Goal: Task Accomplishment & Management: Manage account settings

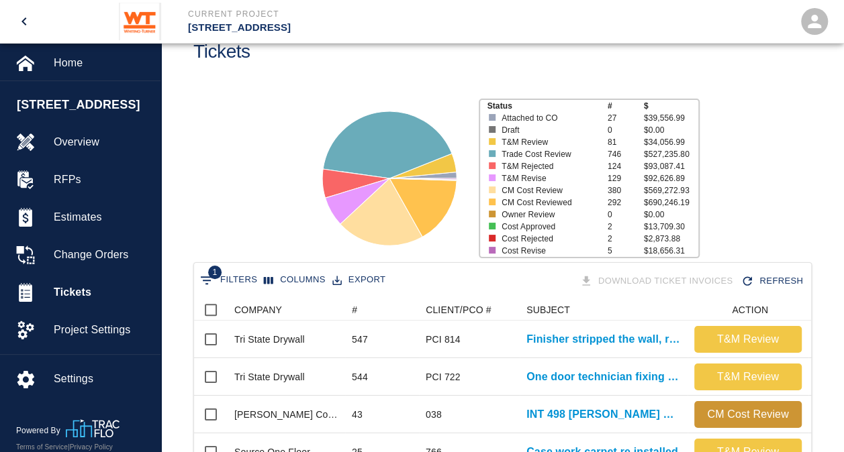
scroll to position [67, 0]
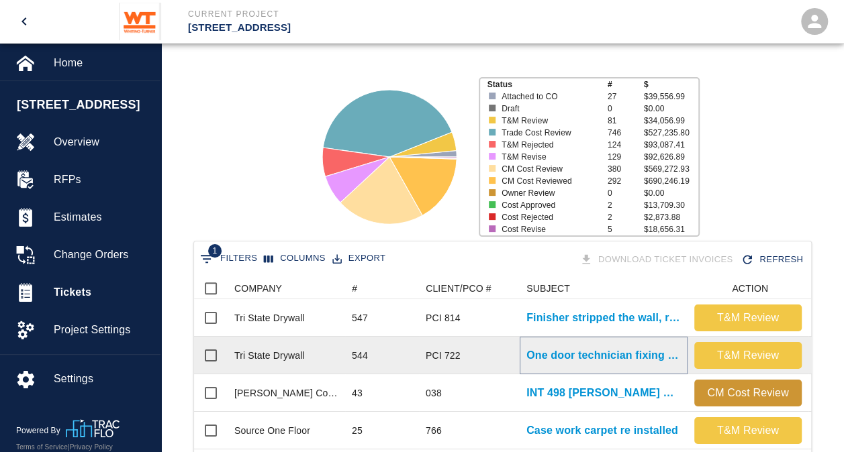
click at [626, 356] on p "One door technician fixing cores and installing cylinders and added..." at bounding box center [603, 356] width 154 height 16
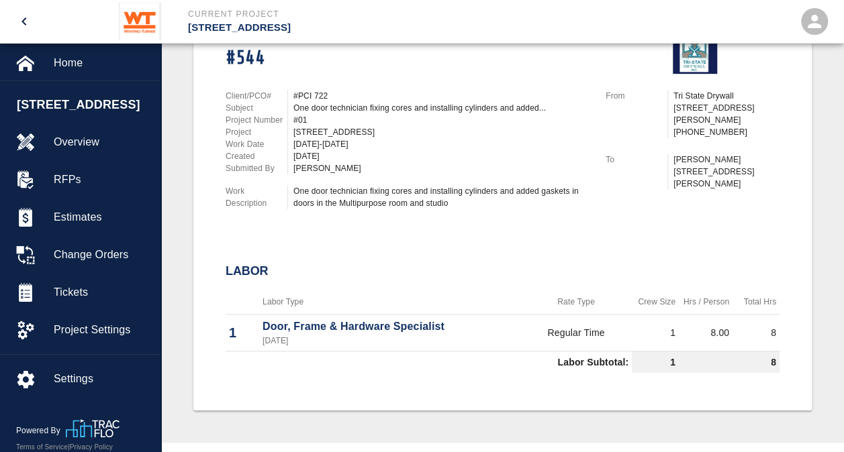
scroll to position [268, 0]
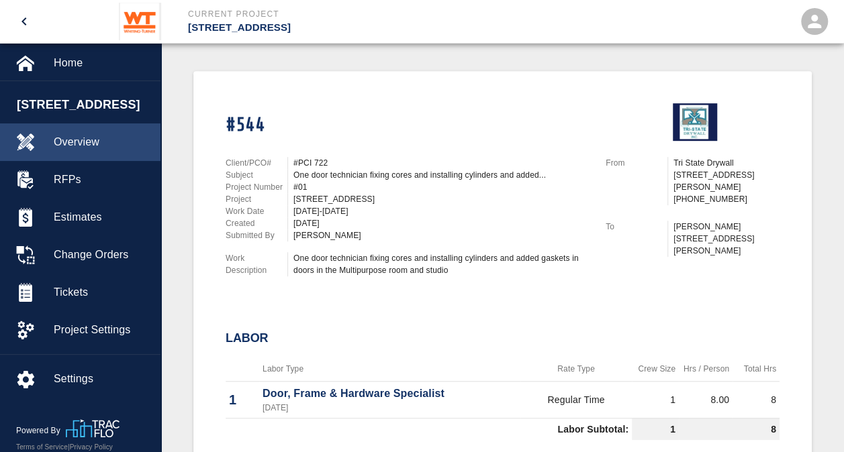
click at [89, 137] on span "Overview" at bounding box center [102, 142] width 96 height 16
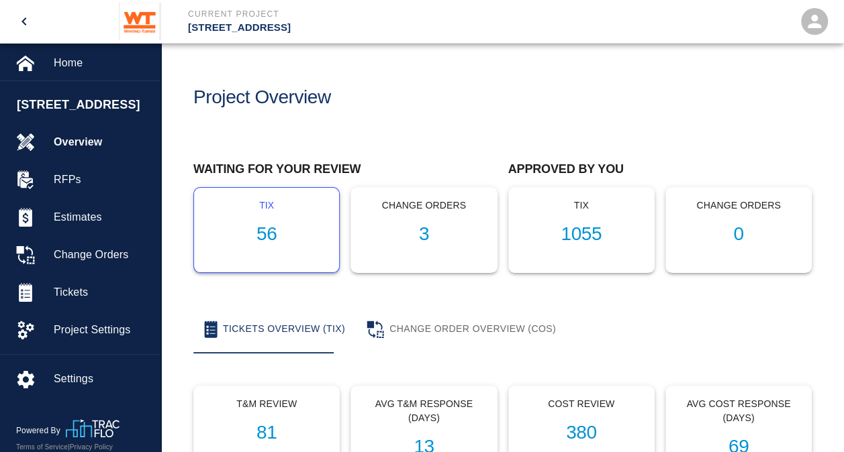
click at [275, 234] on h1 "56" at bounding box center [266, 234] width 123 height 22
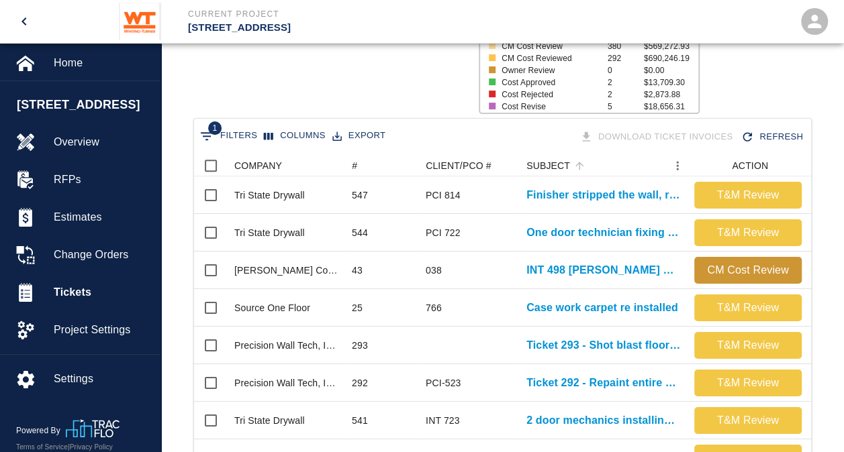
scroll to position [201, 0]
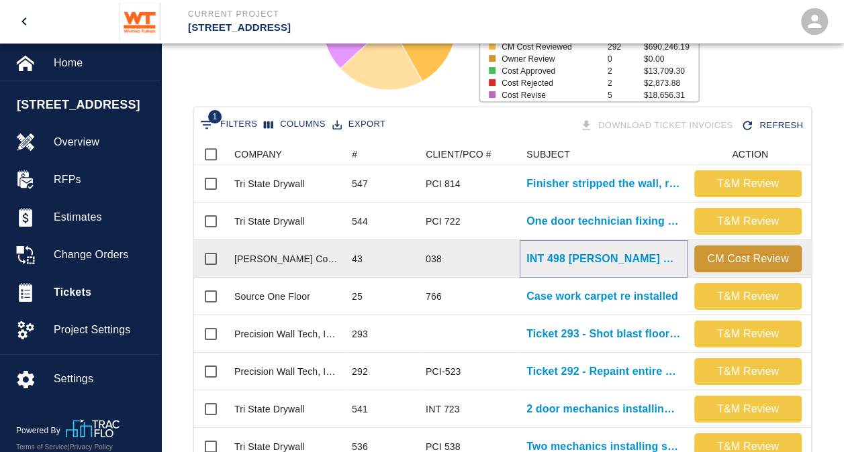
click at [606, 262] on p "INT 498 [PERSON_NAME] Green Roof Damages" at bounding box center [603, 259] width 154 height 16
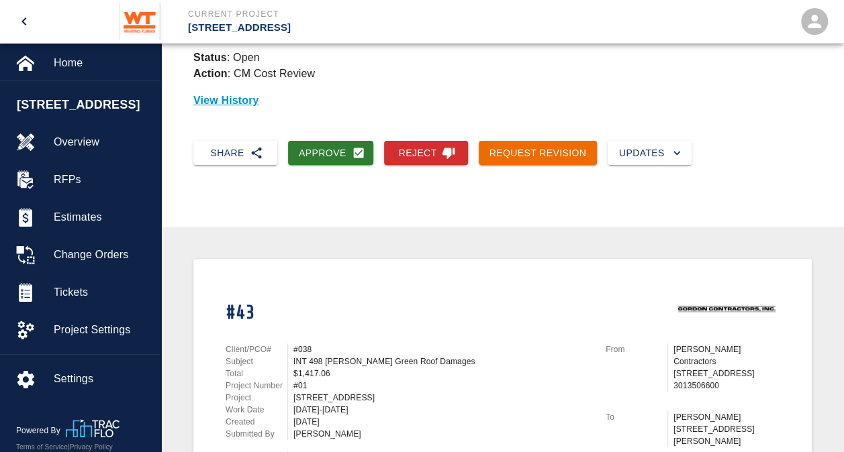
scroll to position [13, 0]
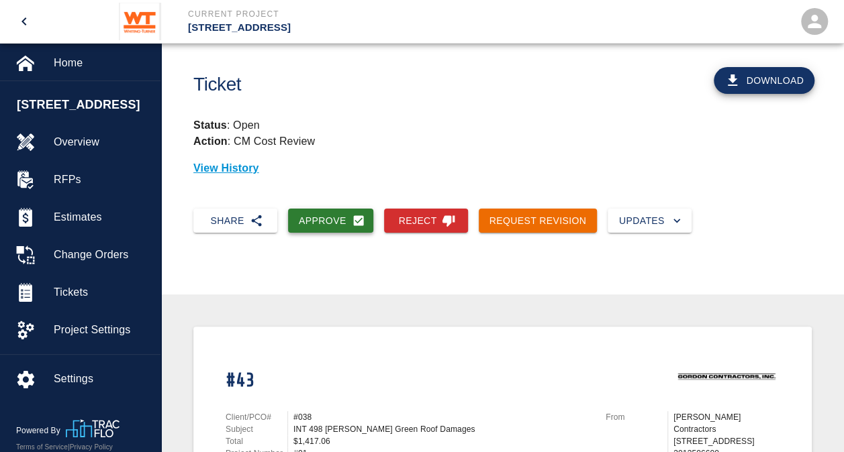
click at [304, 225] on button "Approve" at bounding box center [330, 221] width 85 height 25
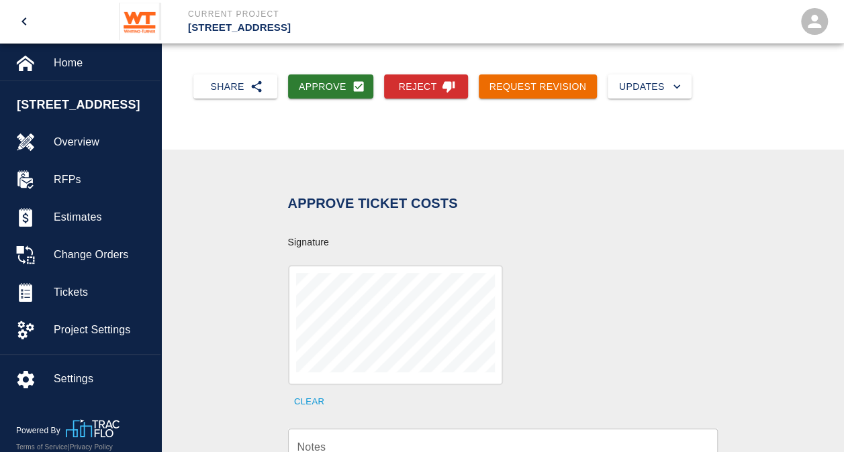
scroll to position [281, 0]
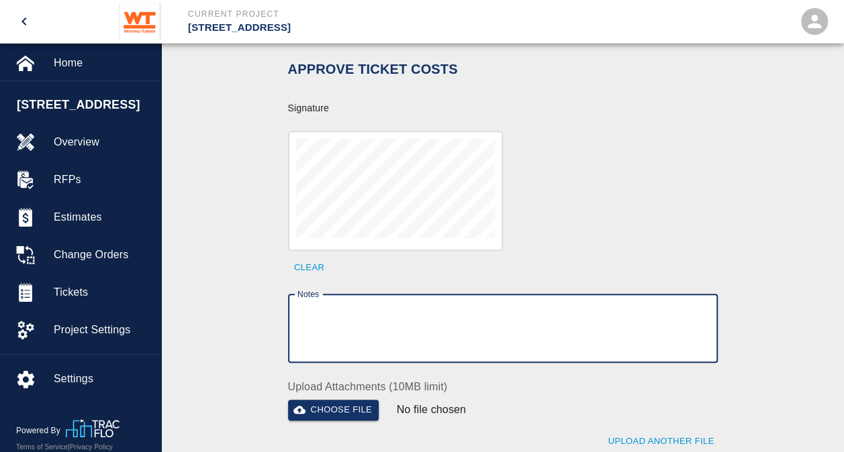
click at [365, 341] on textarea "Notes" at bounding box center [502, 328] width 411 height 46
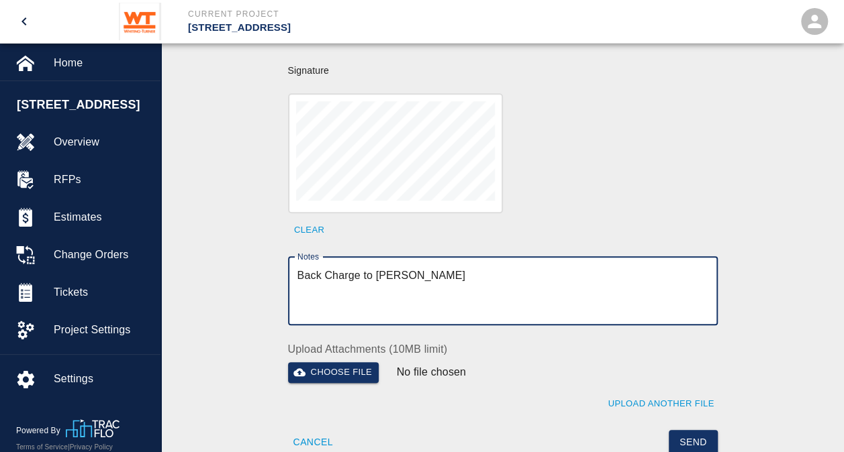
scroll to position [348, 0]
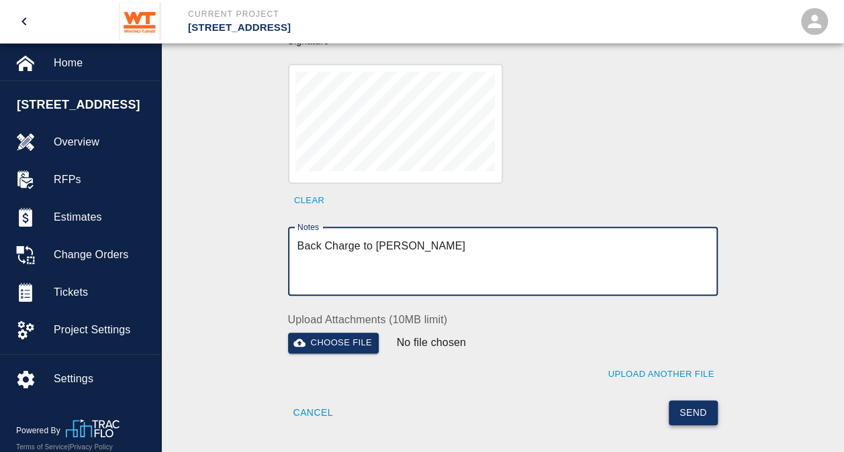
type textarea "Back Charge to [PERSON_NAME]"
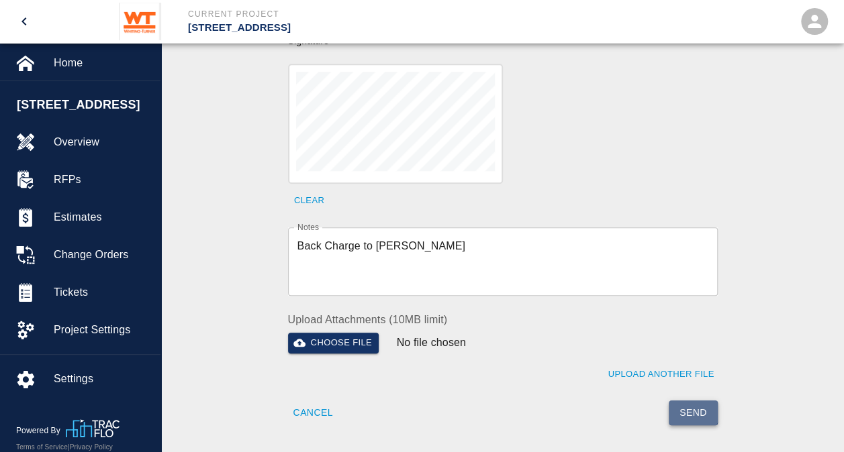
click at [695, 411] on button "Send" at bounding box center [692, 413] width 49 height 25
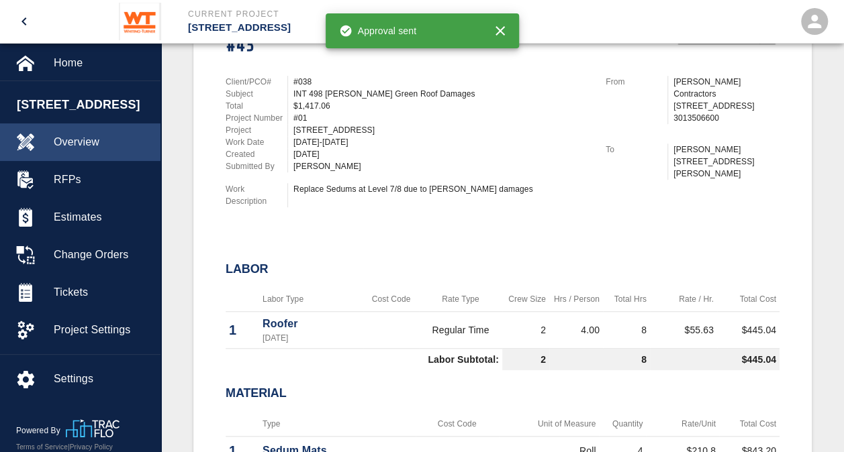
scroll to position [281, 0]
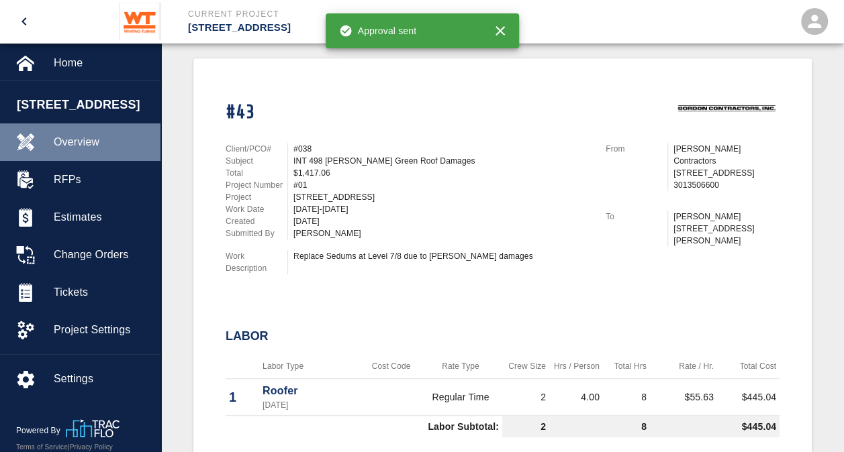
click at [68, 144] on span "Overview" at bounding box center [102, 142] width 96 height 16
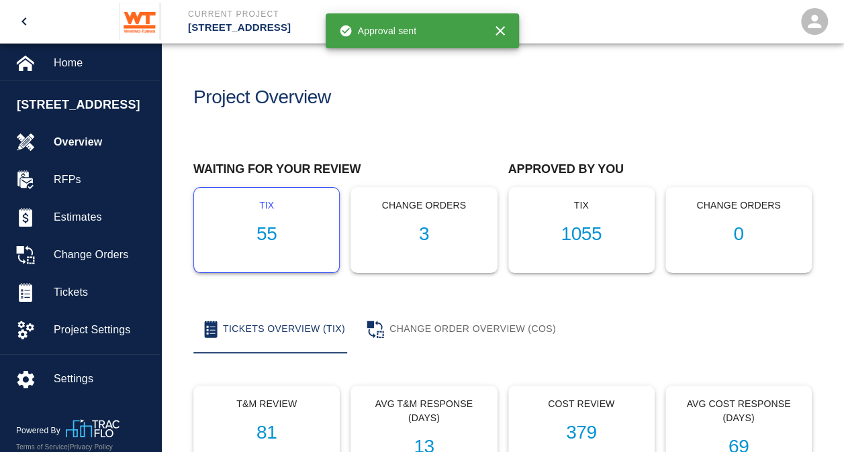
click at [271, 231] on h1 "55" at bounding box center [266, 234] width 123 height 22
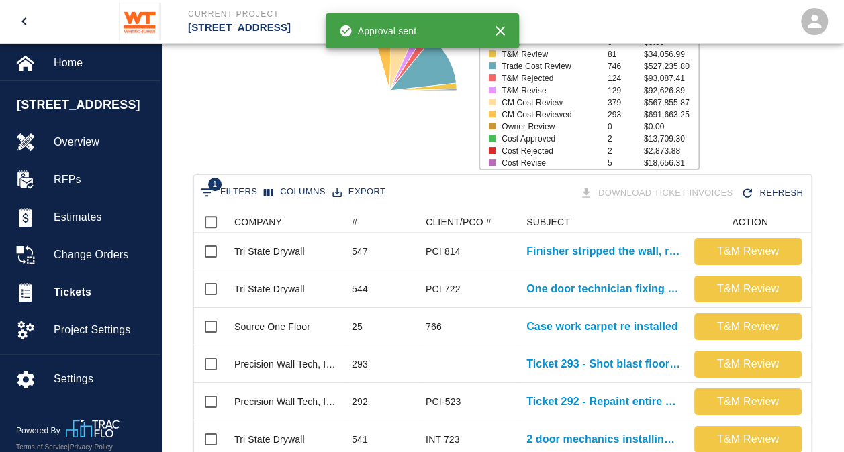
scroll to position [134, 0]
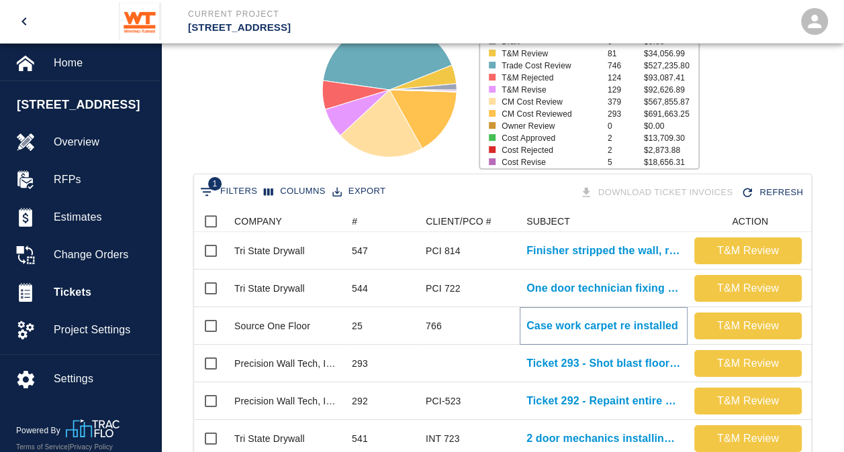
click at [574, 321] on p "Case work carpet re installed" at bounding box center [602, 326] width 152 height 16
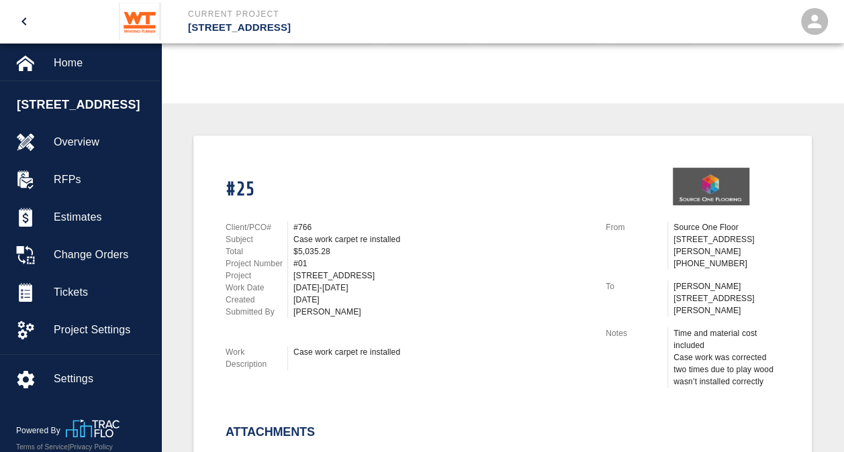
scroll to position [201, 0]
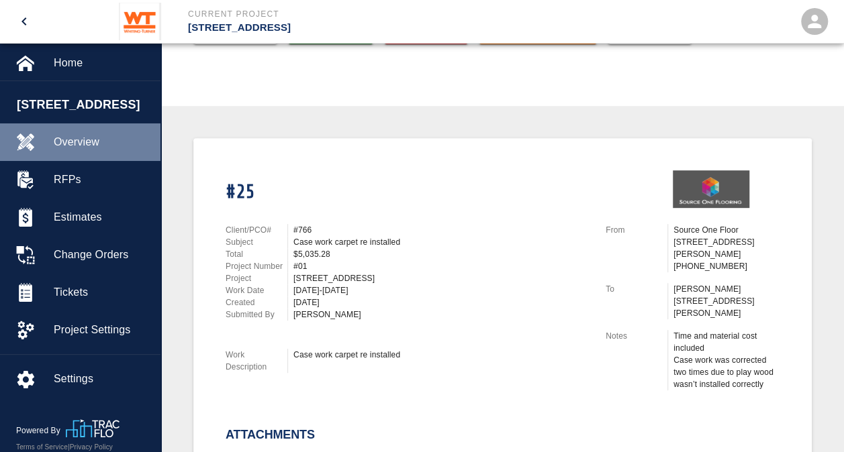
click at [93, 148] on span "Overview" at bounding box center [102, 142] width 96 height 16
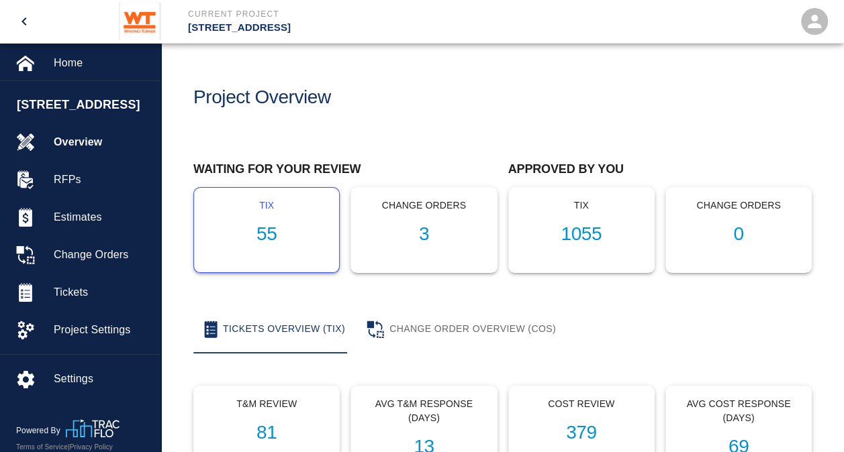
click at [256, 227] on h1 "55" at bounding box center [266, 234] width 123 height 22
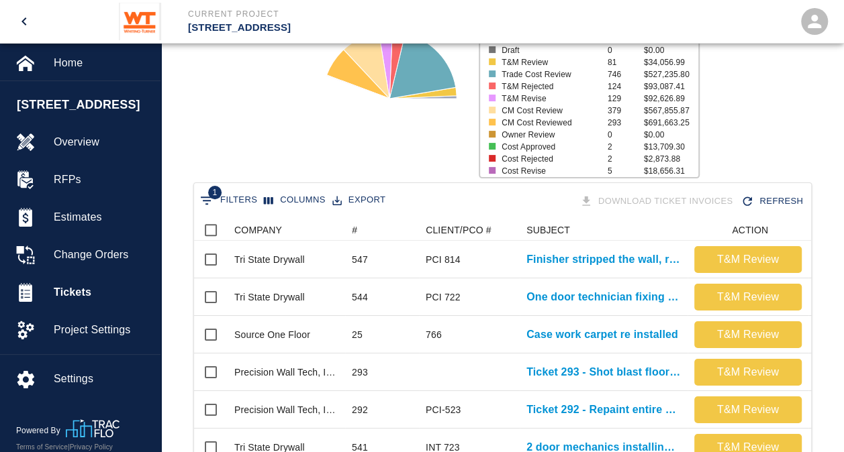
scroll to position [201, 0]
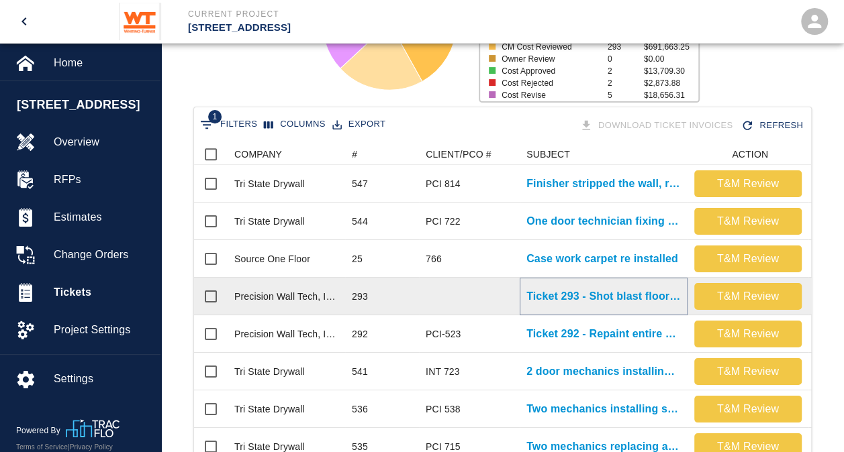
click at [601, 297] on p "Ticket 293 - Shot blast floor in G113" at bounding box center [603, 297] width 154 height 16
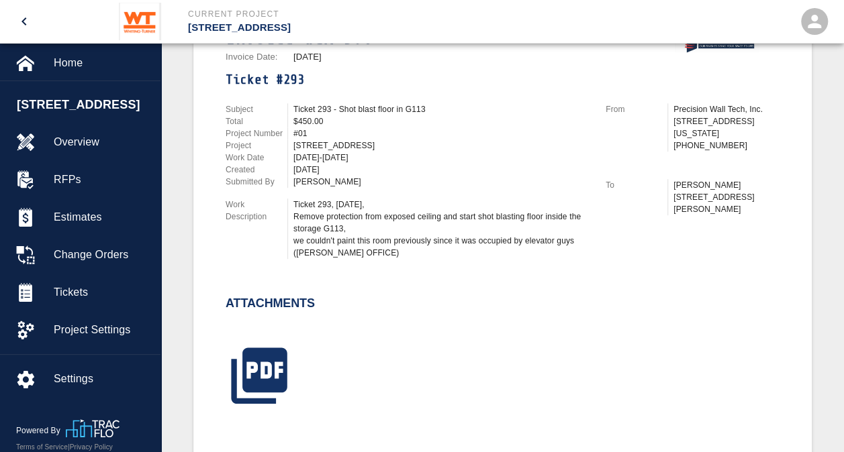
scroll to position [201, 0]
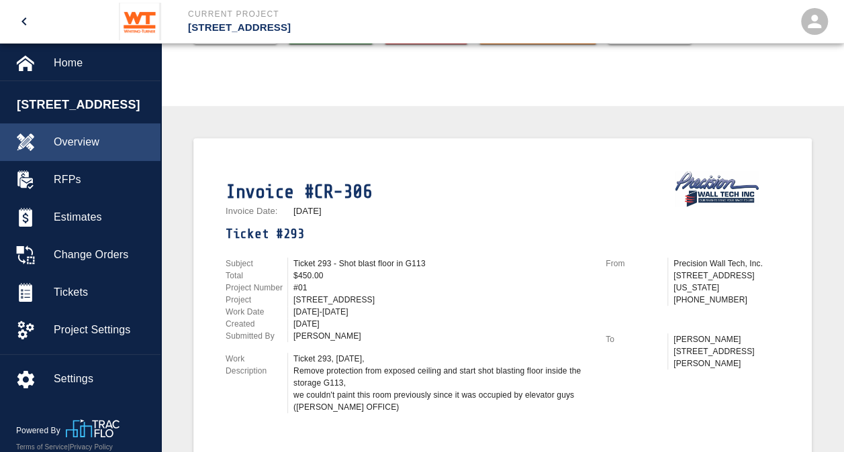
click at [52, 136] on div at bounding box center [35, 142] width 38 height 19
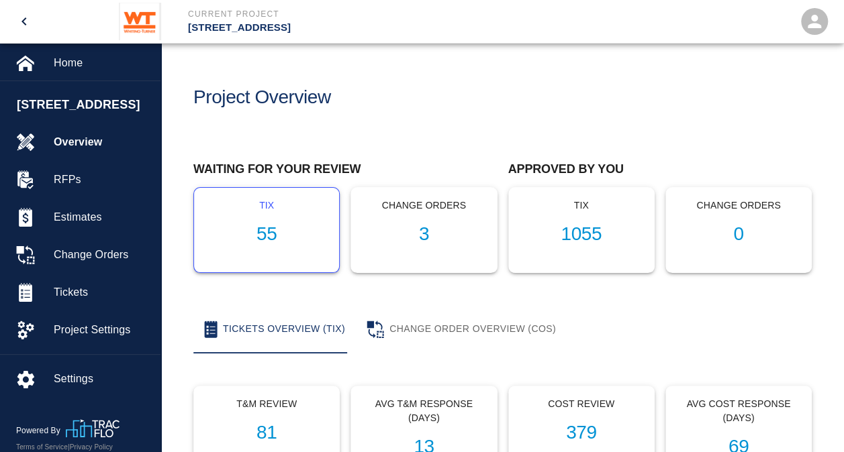
click at [271, 238] on h1 "55" at bounding box center [266, 234] width 123 height 22
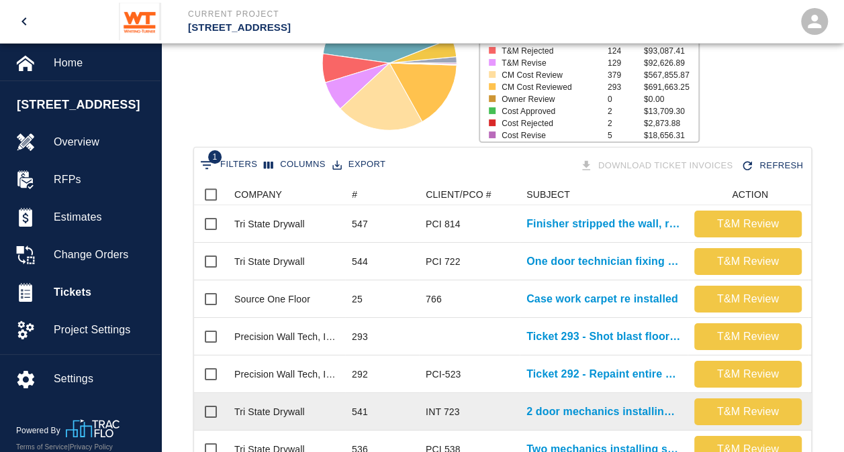
scroll to position [201, 0]
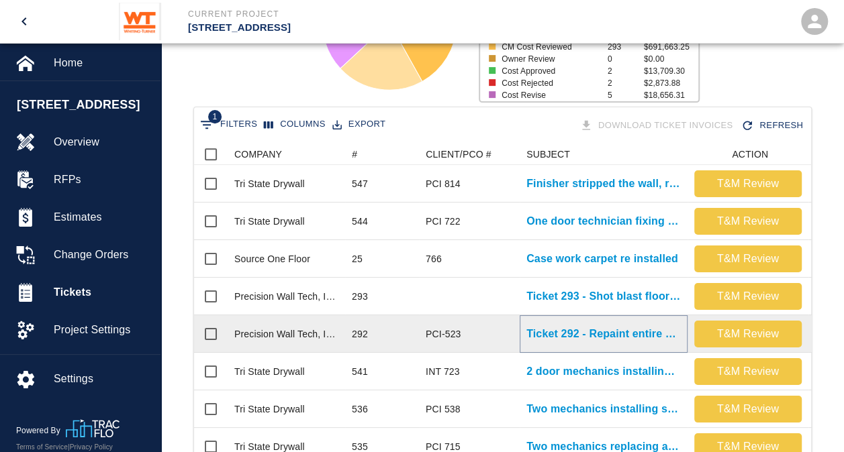
click at [588, 334] on p "Ticket 292 - Repaint entire monumental stair in main lobby" at bounding box center [603, 334] width 154 height 16
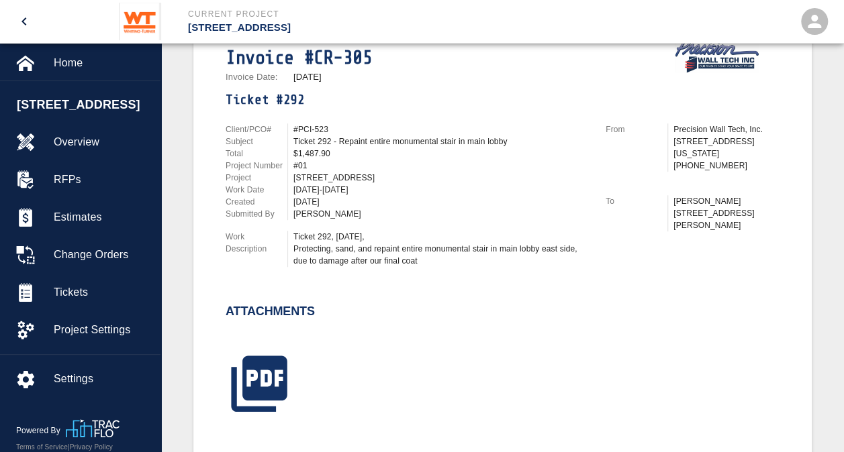
scroll to position [268, 0]
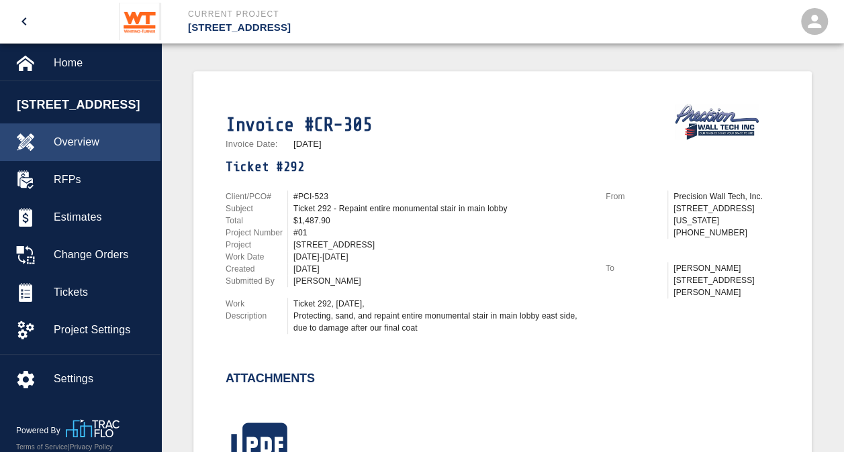
click at [81, 151] on div "Overview" at bounding box center [80, 142] width 160 height 38
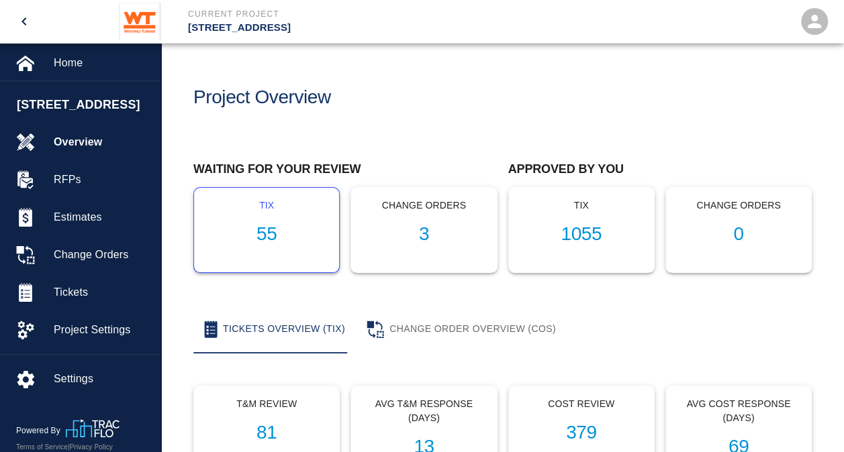
click at [266, 231] on h1 "55" at bounding box center [266, 234] width 123 height 22
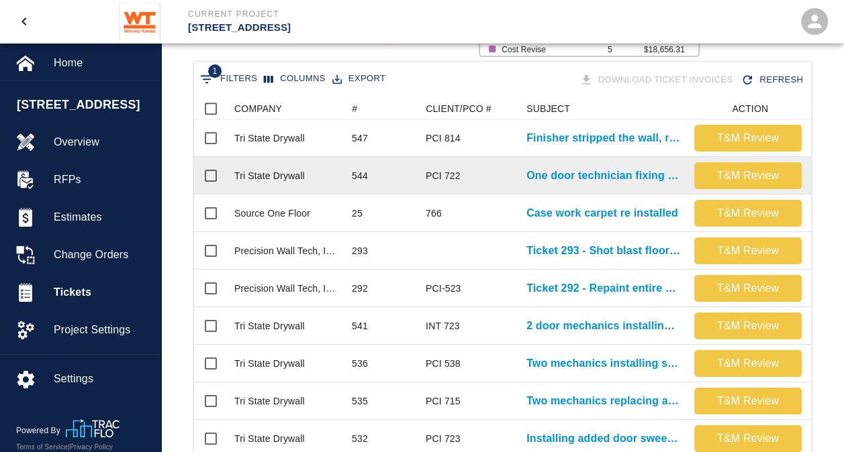
scroll to position [268, 0]
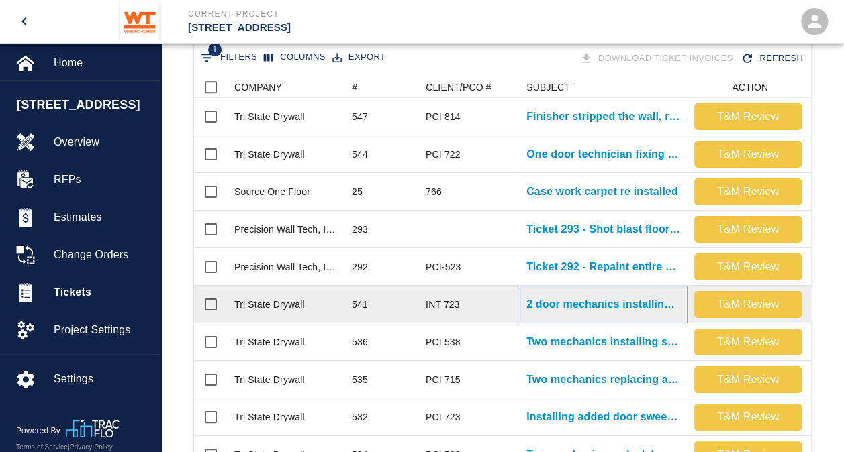
click at [574, 301] on p "2 door mechanics installing mullions at B1001-A/B" at bounding box center [603, 305] width 154 height 16
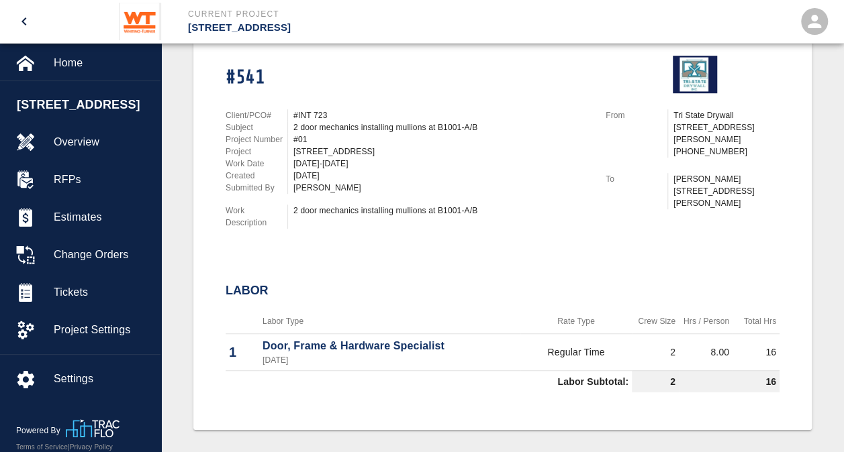
scroll to position [336, 0]
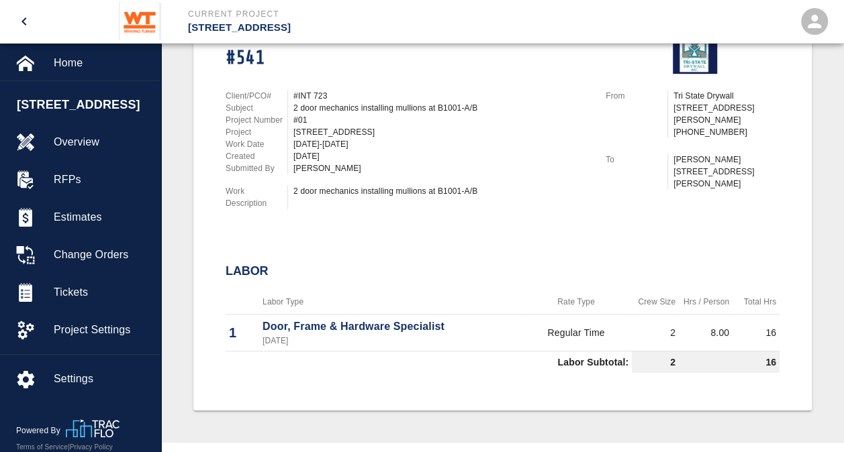
drag, startPoint x: 480, startPoint y: 193, endPoint x: 383, endPoint y: 199, distance: 98.2
click at [383, 199] on div "2 door mechanics installing mullions at B1001-A/B" at bounding box center [438, 197] width 302 height 24
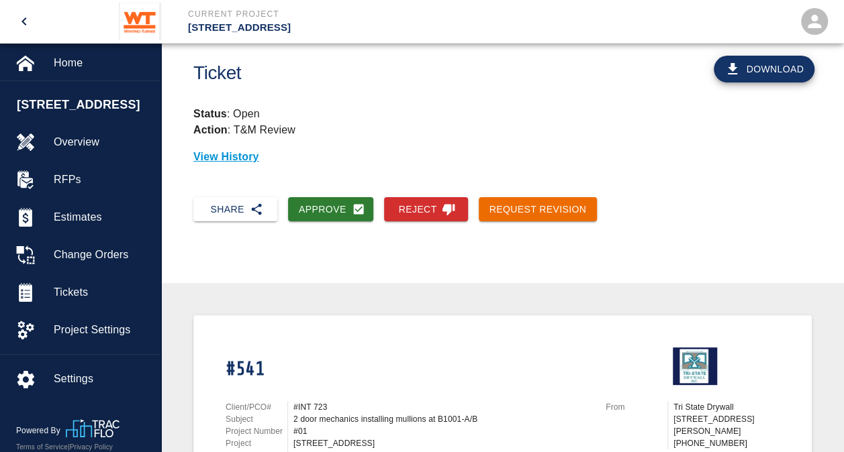
scroll to position [0, 0]
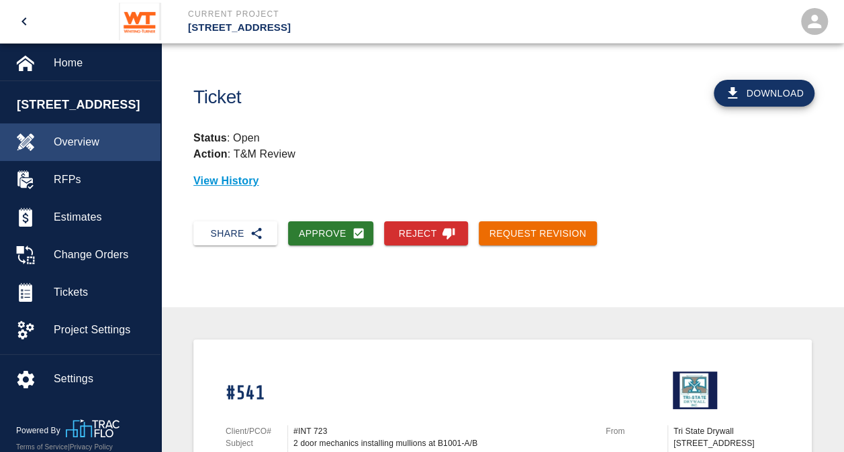
click at [93, 142] on span "Overview" at bounding box center [102, 142] width 96 height 16
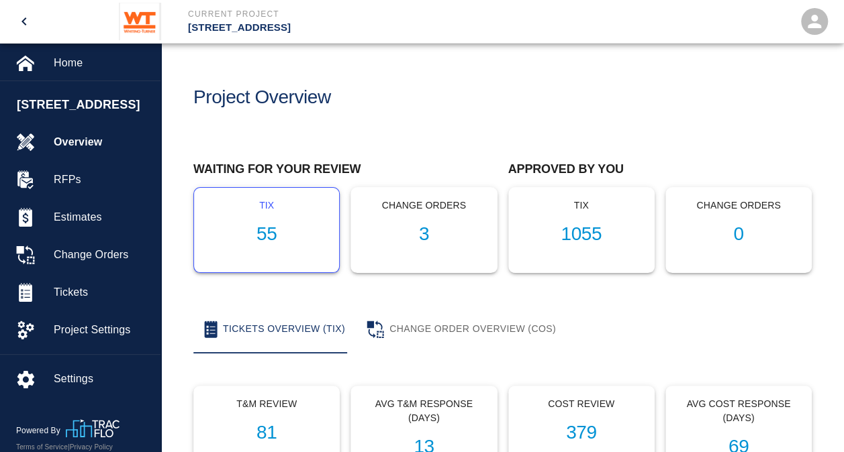
click at [264, 235] on h1 "55" at bounding box center [266, 234] width 123 height 22
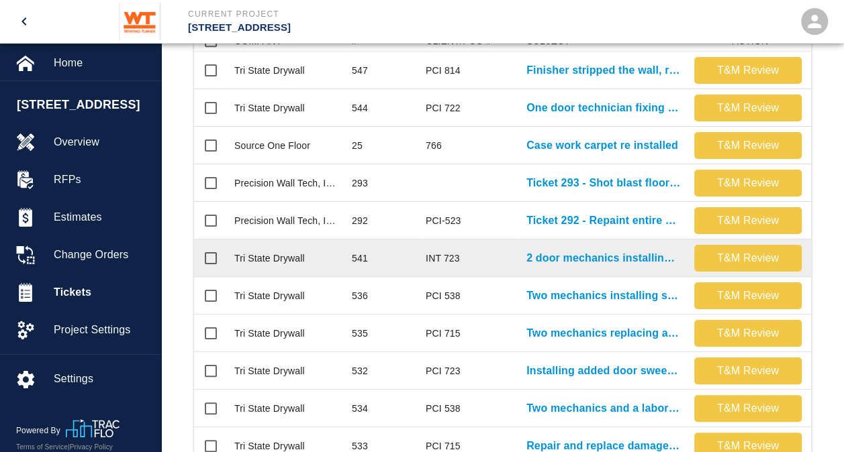
scroll to position [336, 0]
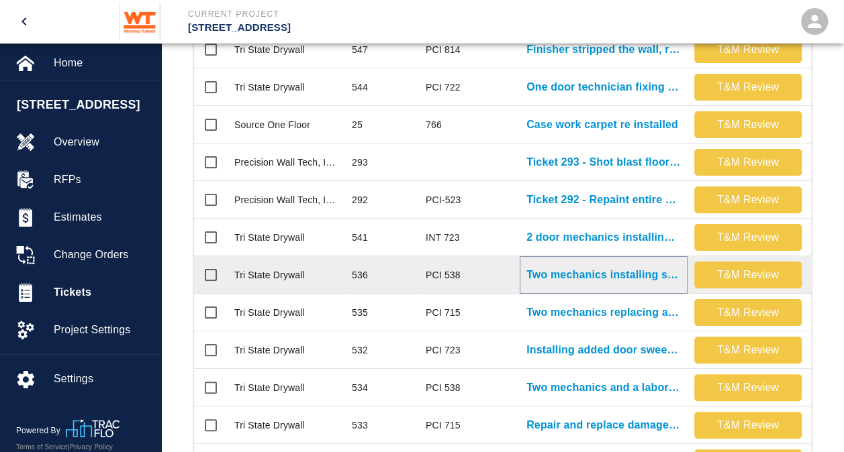
click at [640, 272] on p "Two mechanics installing shelving in cages on B1 level." at bounding box center [603, 275] width 154 height 16
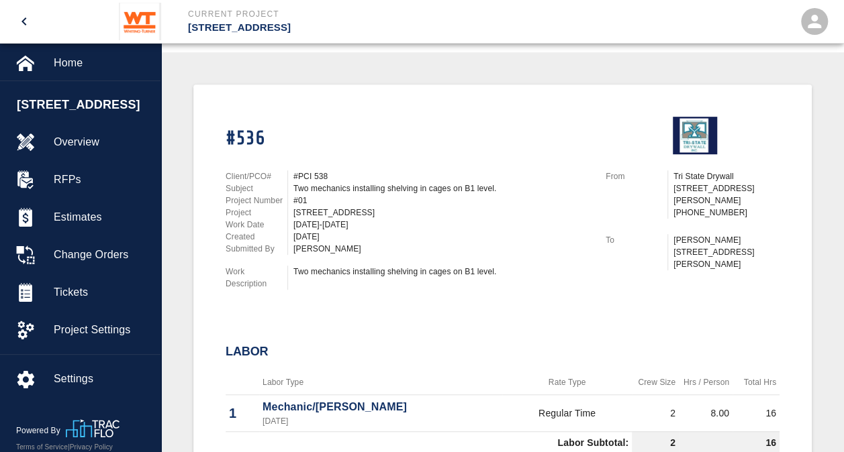
scroll to position [134, 0]
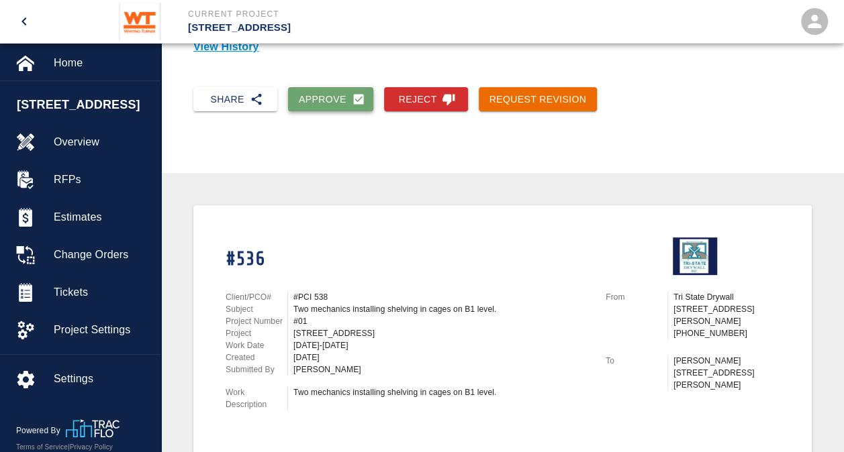
click at [333, 106] on button "Approve" at bounding box center [330, 99] width 85 height 25
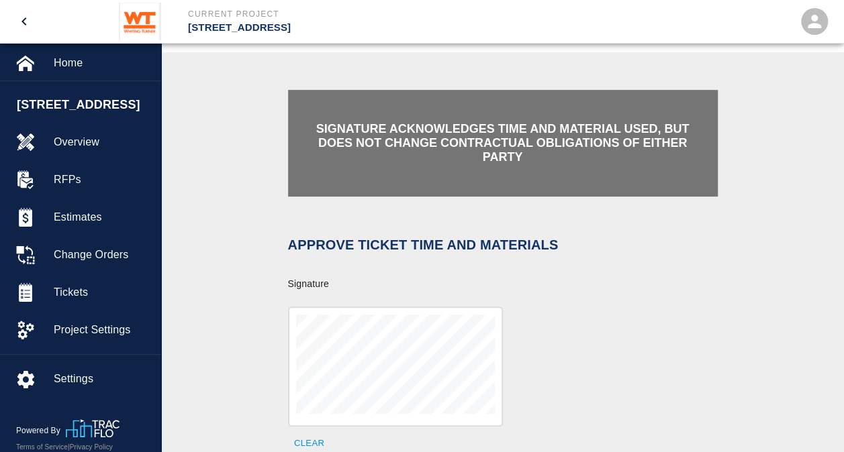
scroll to position [336, 0]
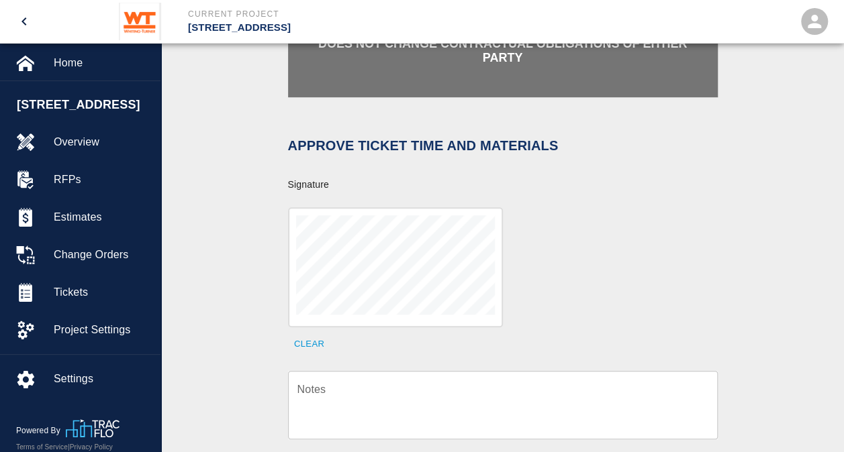
click at [355, 389] on textarea "Notes" at bounding box center [502, 405] width 411 height 46
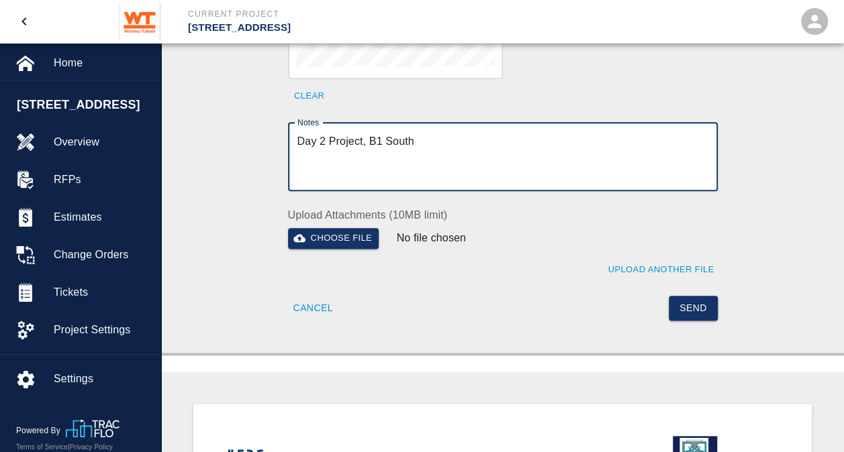
scroll to position [604, 0]
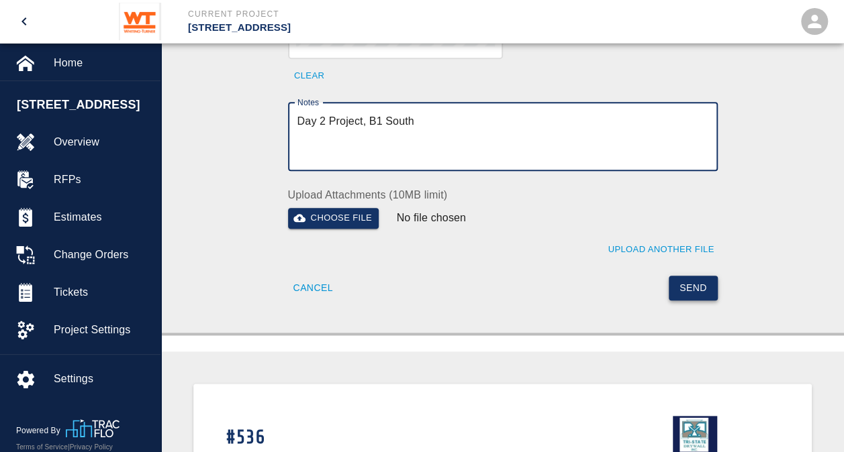
type textarea "Day 2 Project, B1 South"
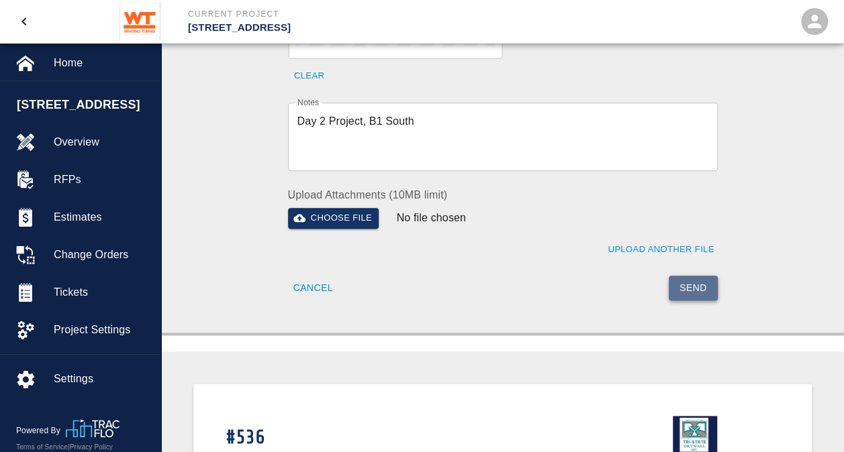
click at [697, 276] on button "Send" at bounding box center [692, 288] width 49 height 25
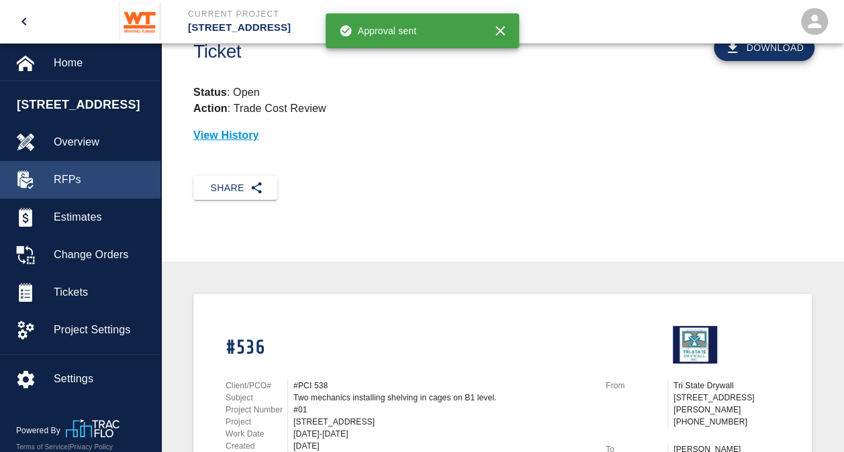
scroll to position [0, 0]
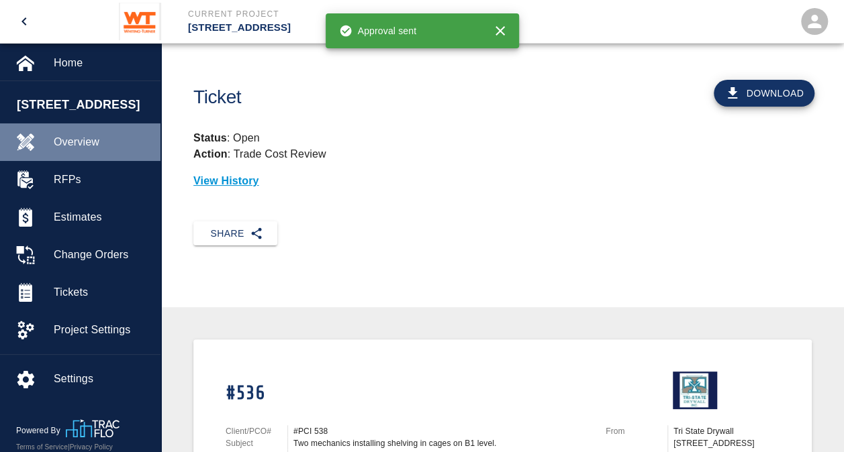
click at [101, 148] on span "Overview" at bounding box center [102, 142] width 96 height 16
